Goal: Find specific page/section: Find specific page/section

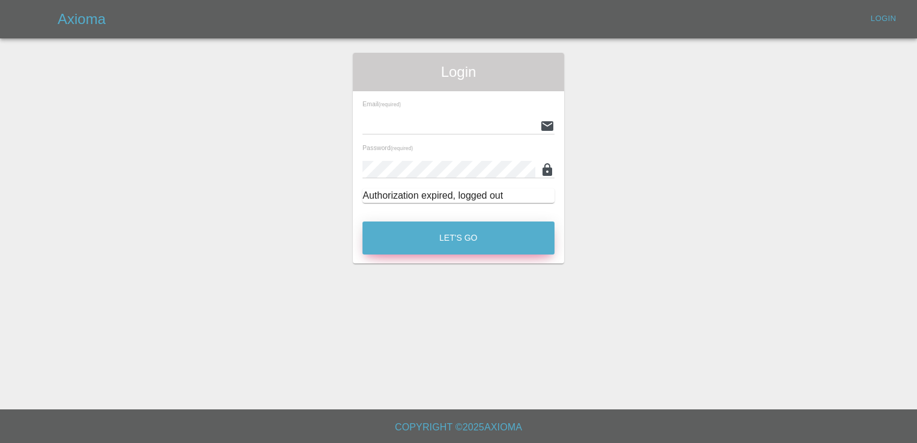
type input "[EMAIL_ADDRESS][DOMAIN_NAME]"
click at [459, 237] on button "Let's Go" at bounding box center [459, 238] width 192 height 33
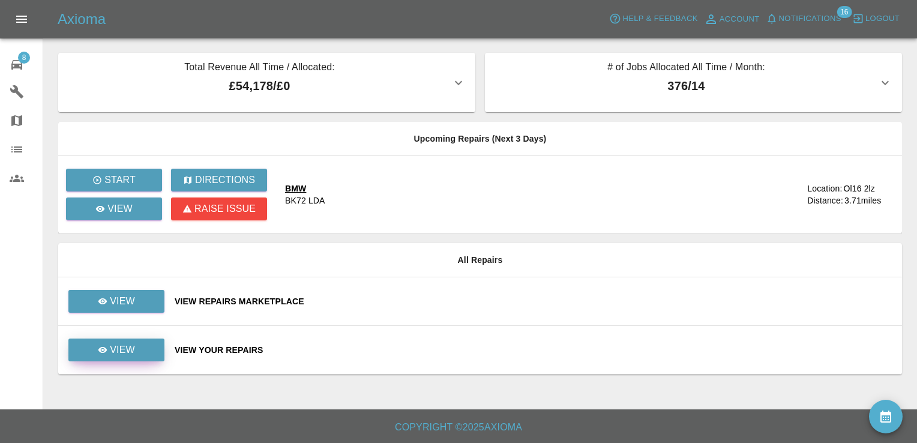
click at [149, 344] on link "View" at bounding box center [116, 350] width 96 height 23
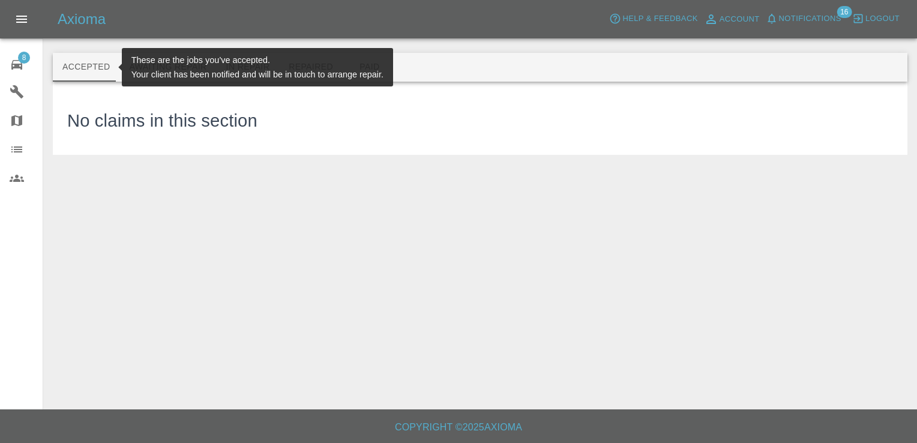
click at [83, 77] on button "Accepted" at bounding box center [86, 67] width 67 height 29
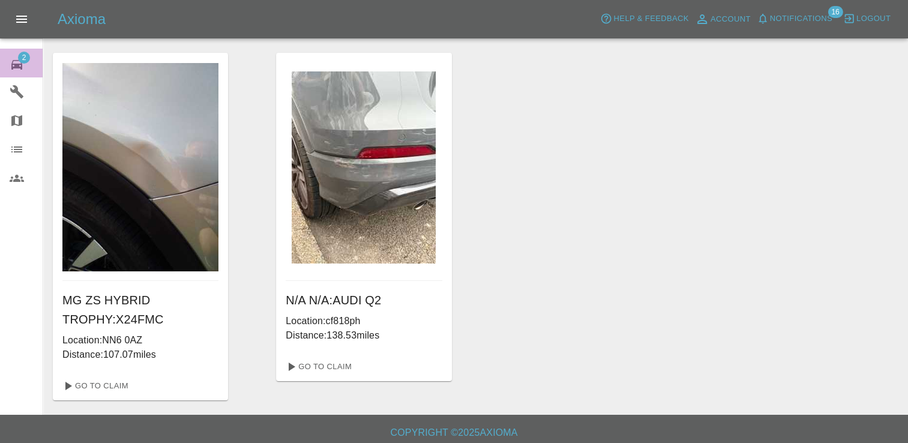
click at [23, 61] on span "2" at bounding box center [24, 58] width 12 height 12
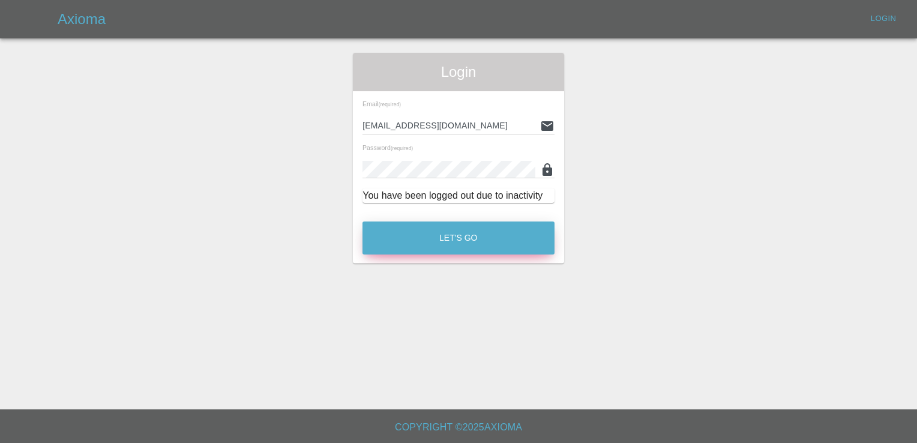
click at [466, 239] on button "Let's Go" at bounding box center [459, 238] width 192 height 33
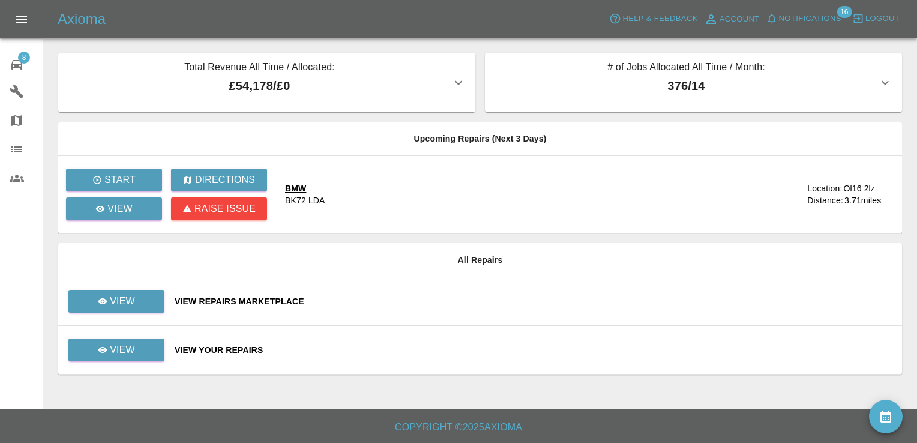
click at [138, 315] on td "View" at bounding box center [111, 301] width 107 height 49
click at [137, 301] on link "View" at bounding box center [116, 301] width 96 height 23
